Goal: Task Accomplishment & Management: Manage account settings

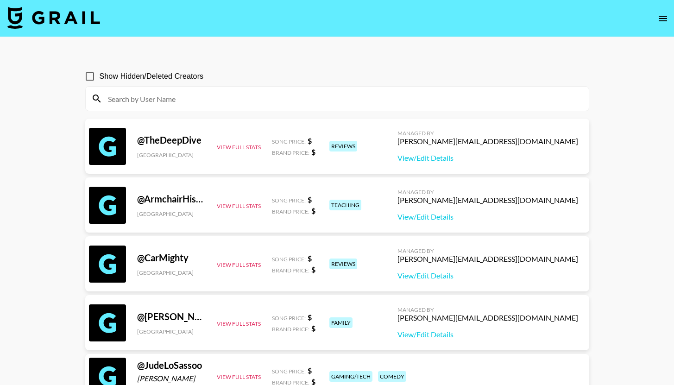
click at [658, 19] on icon "open drawer" at bounding box center [662, 18] width 11 height 11
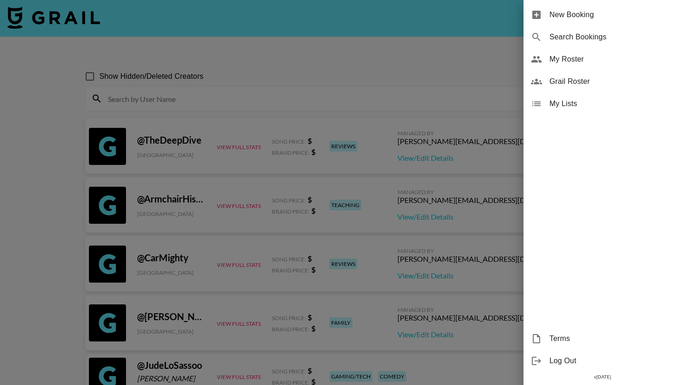
click at [576, 64] on span "My Roster" at bounding box center [611, 59] width 124 height 11
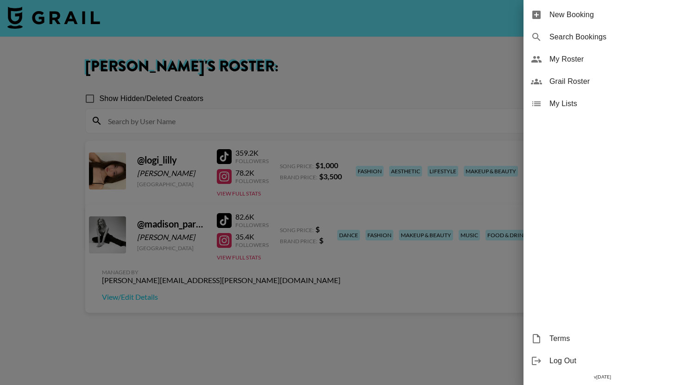
click at [453, 80] on div at bounding box center [340, 192] width 681 height 385
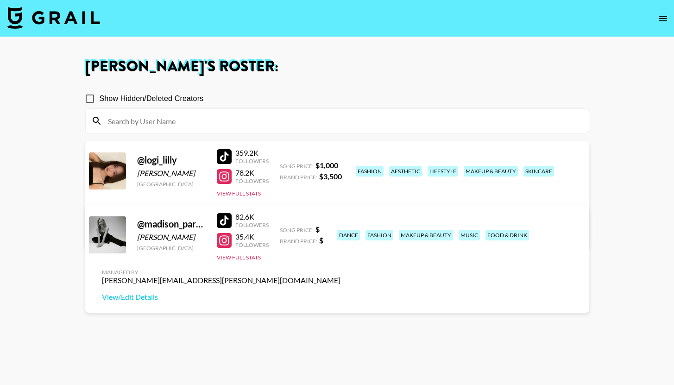
click at [183, 227] on div "@ madison_parkinson1" at bounding box center [171, 224] width 69 height 12
click at [340, 292] on link "View/Edit Details" at bounding box center [221, 296] width 238 height 9
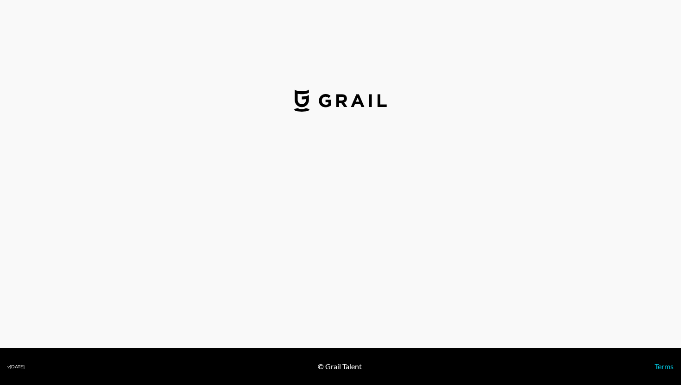
select select "USD"
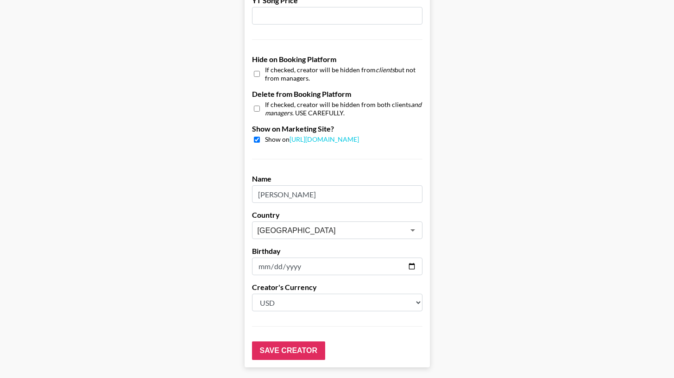
scroll to position [878, 0]
